Goal: Entertainment & Leisure: Consume media (video, audio)

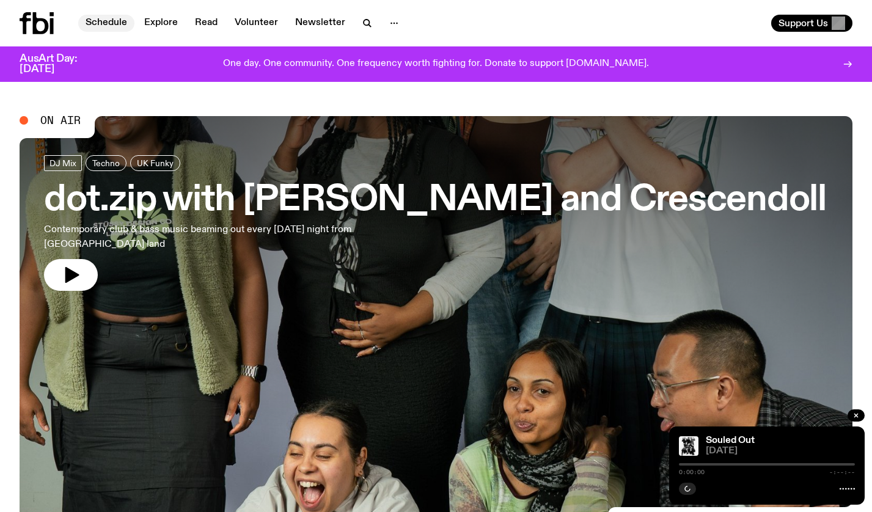
click at [111, 26] on link "Schedule" at bounding box center [106, 23] width 56 height 17
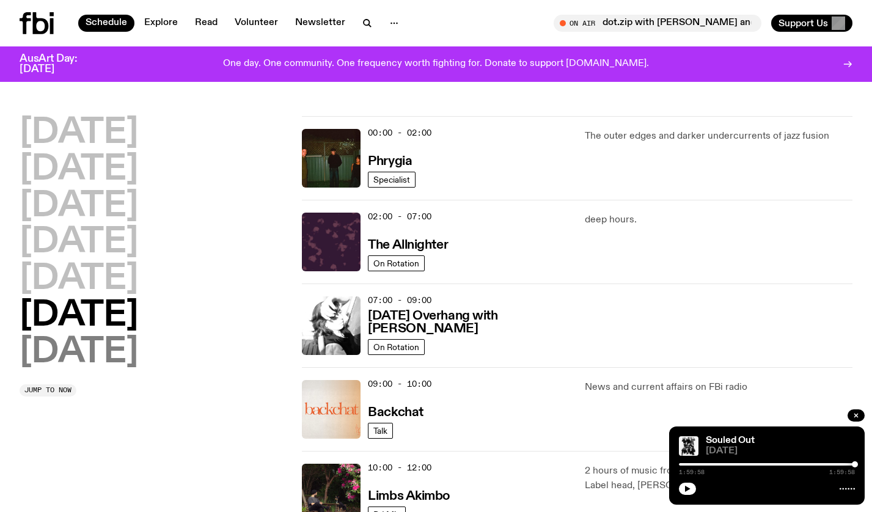
click at [78, 358] on h2 "[DATE]" at bounding box center [79, 353] width 119 height 34
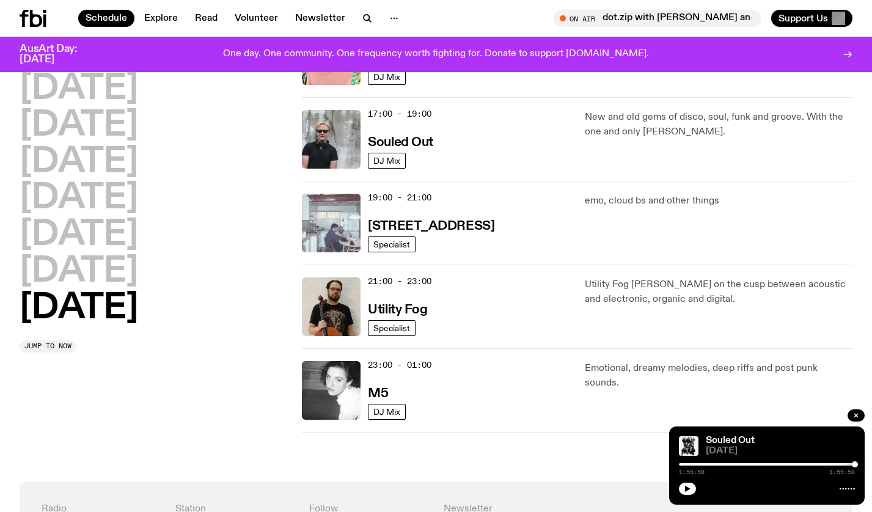
scroll to position [808, 0]
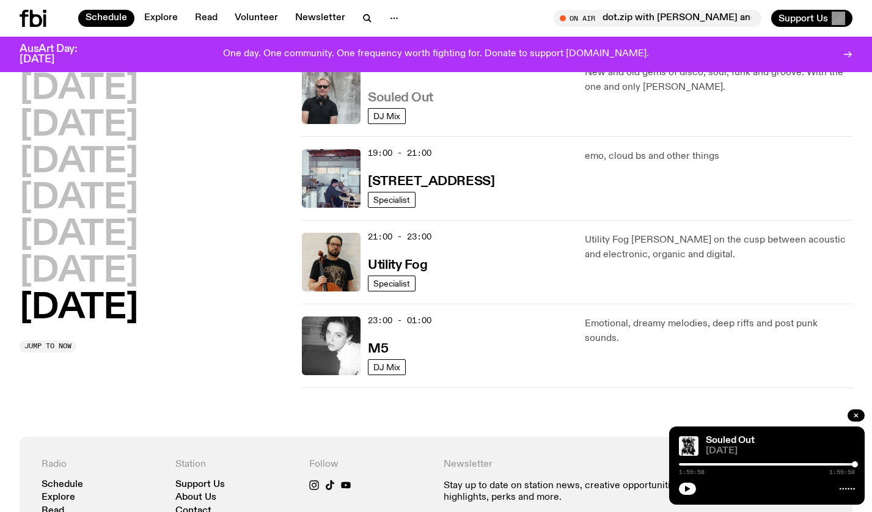
click at [414, 94] on h3 "Souled Out" at bounding box center [400, 98] width 65 height 13
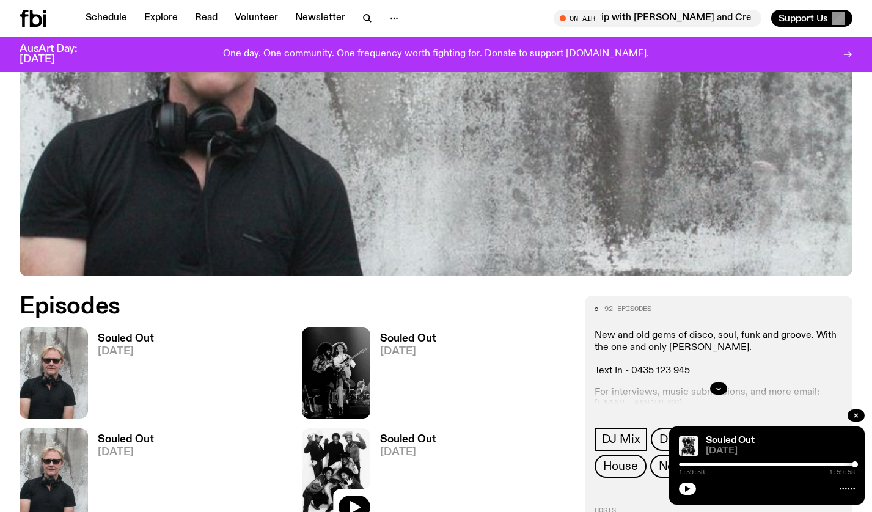
scroll to position [402, 0]
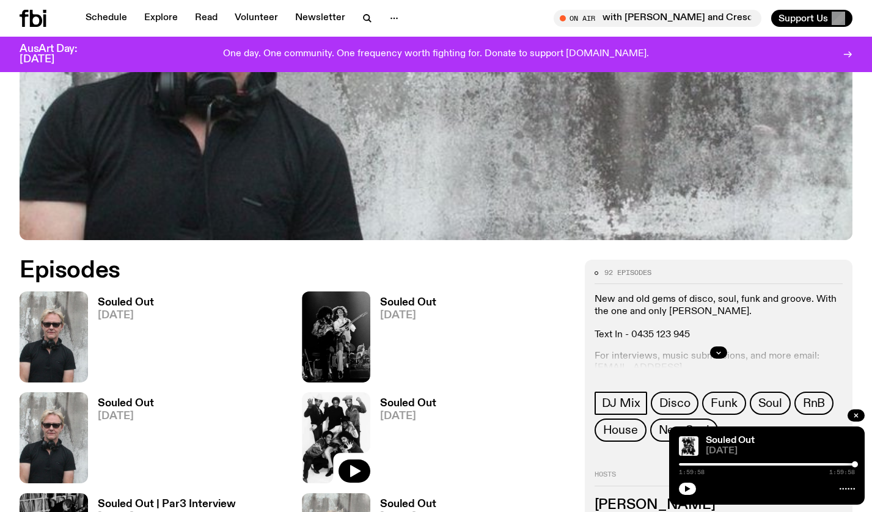
click at [131, 304] on h3 "Souled Out" at bounding box center [126, 303] width 56 height 10
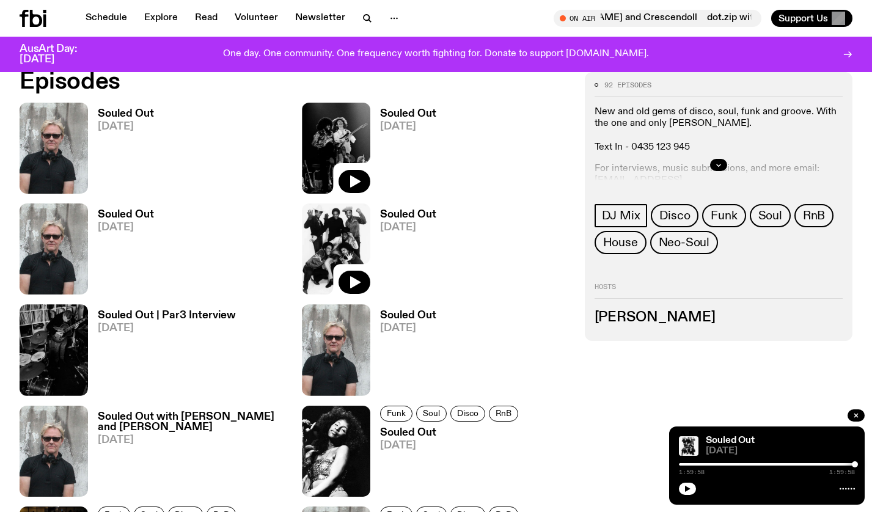
scroll to position [592, 0]
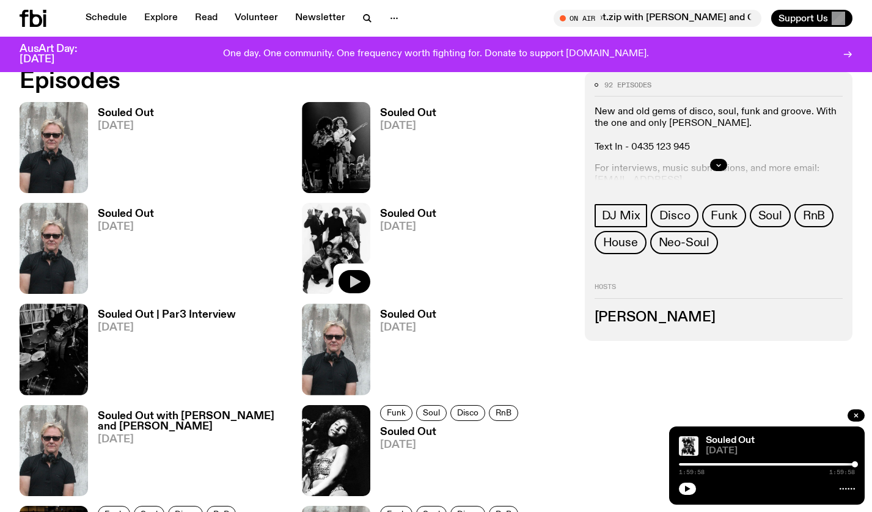
click at [362, 285] on button "button" at bounding box center [355, 281] width 32 height 23
click at [354, 281] on icon "button" at bounding box center [355, 282] width 10 height 12
